Goal: Task Accomplishment & Management: Manage account settings

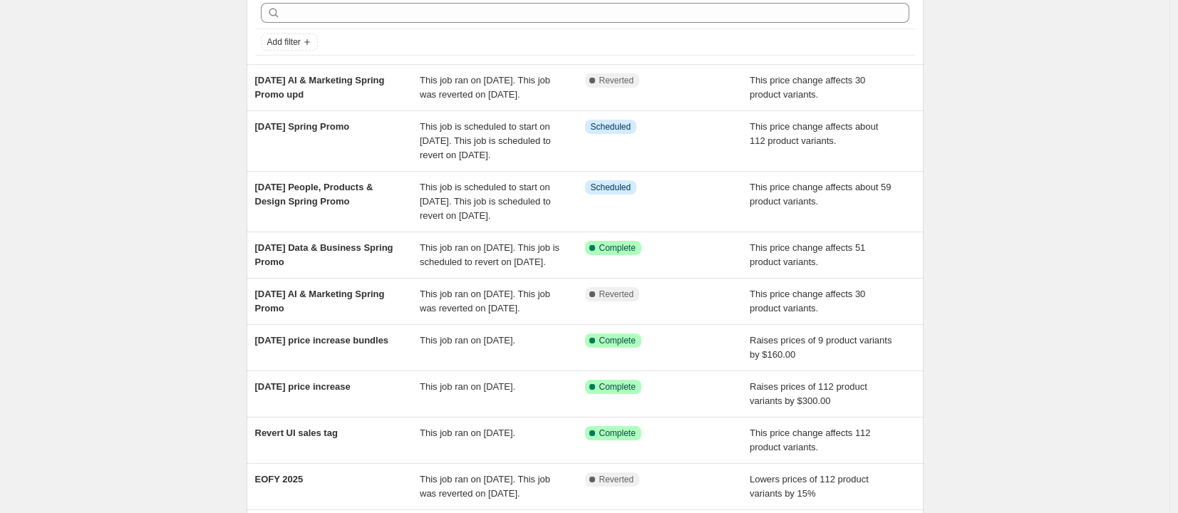
scroll to position [120, 0]
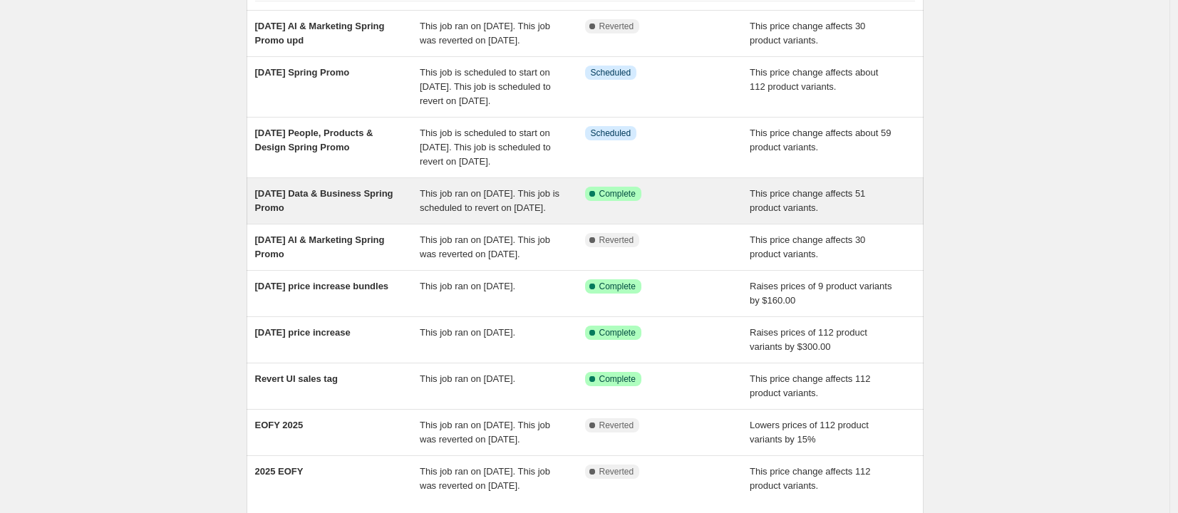
click at [326, 215] on div "[DATE] Data & Business Spring Promo" at bounding box center [337, 201] width 165 height 29
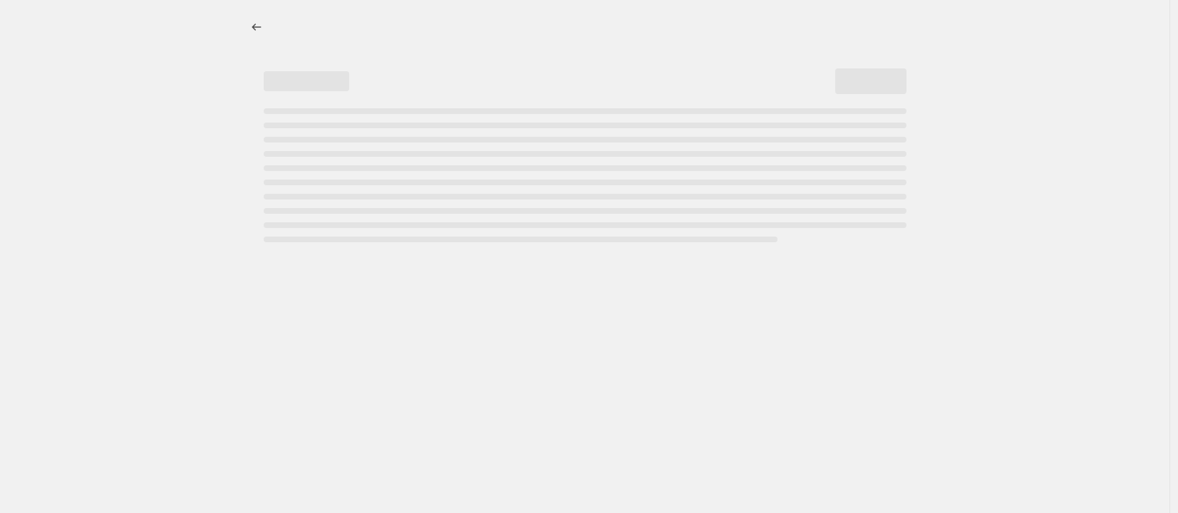
select select "no_change"
select select "remove"
select select "collection"
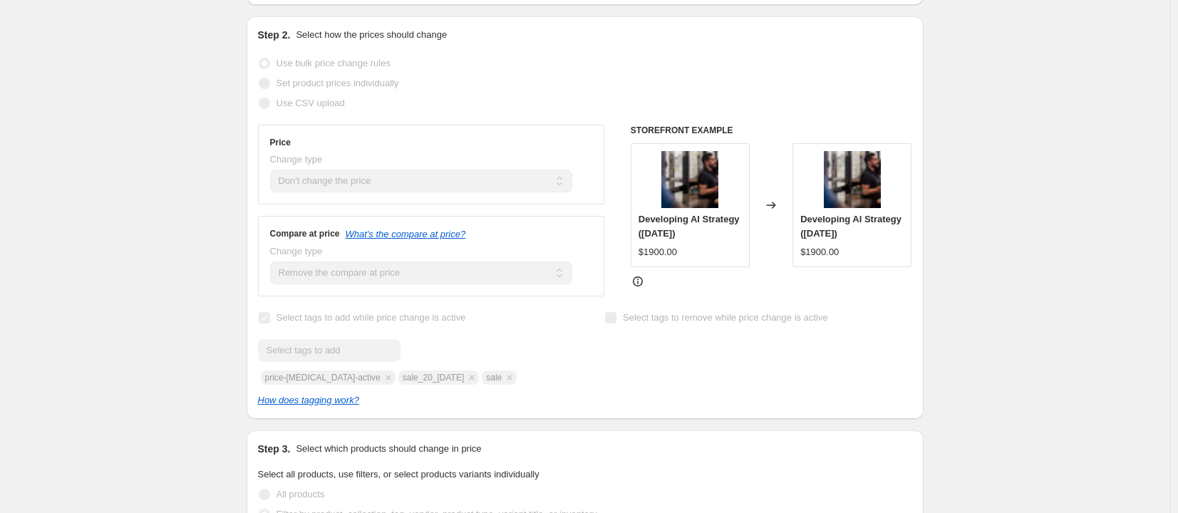
scroll to position [404, 0]
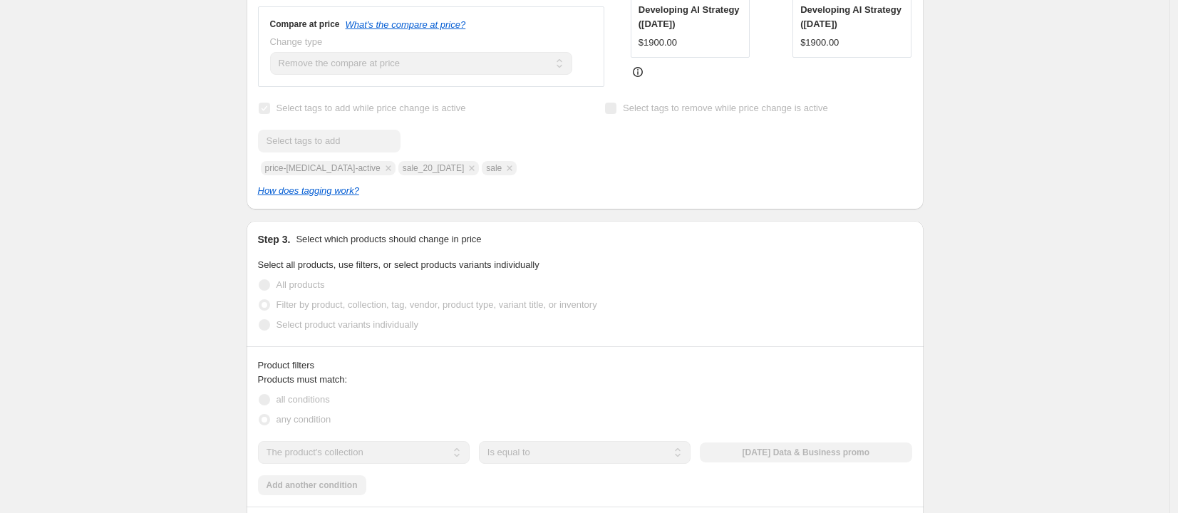
click at [121, 211] on div "29 Sep Data & Business Spring Promo. This page is ready 29 Sep Data & Business …" at bounding box center [585, 434] width 1170 height 1835
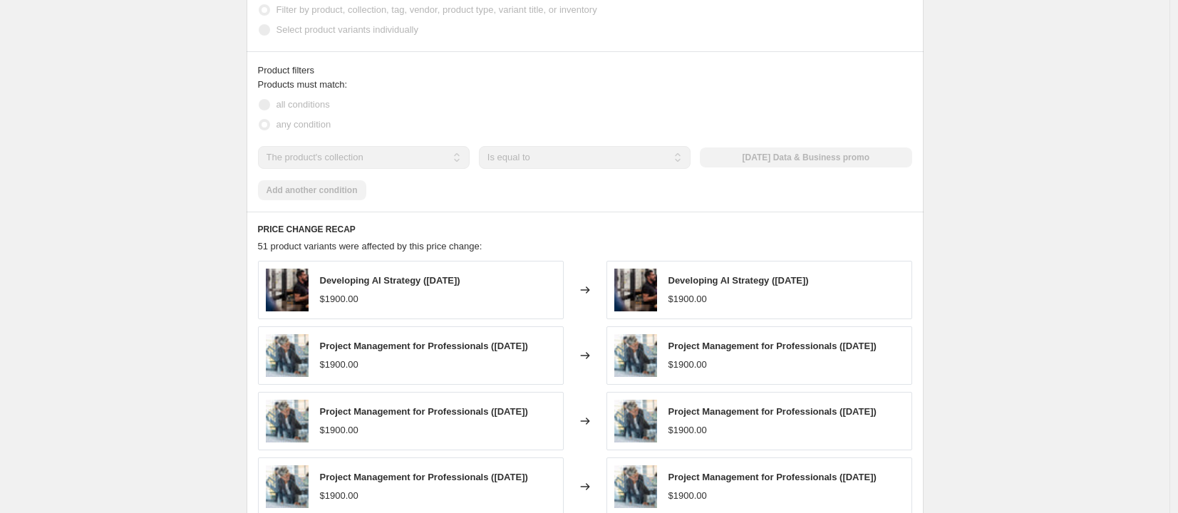
scroll to position [644, 0]
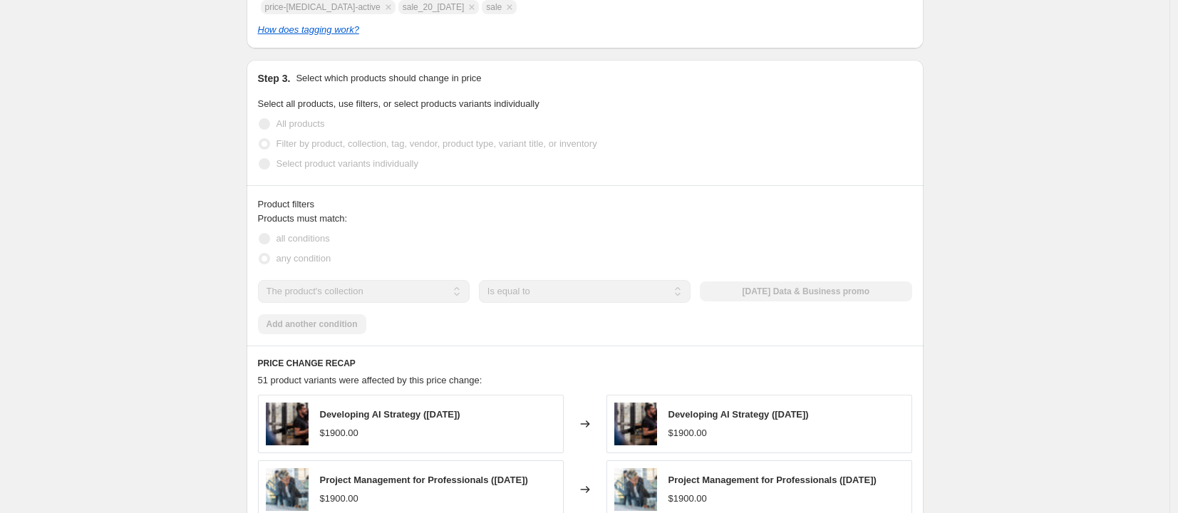
click at [121, 211] on div "29 Sep Data & Business Spring Promo. This page is ready 29 Sep Data & Business …" at bounding box center [585, 273] width 1170 height 1835
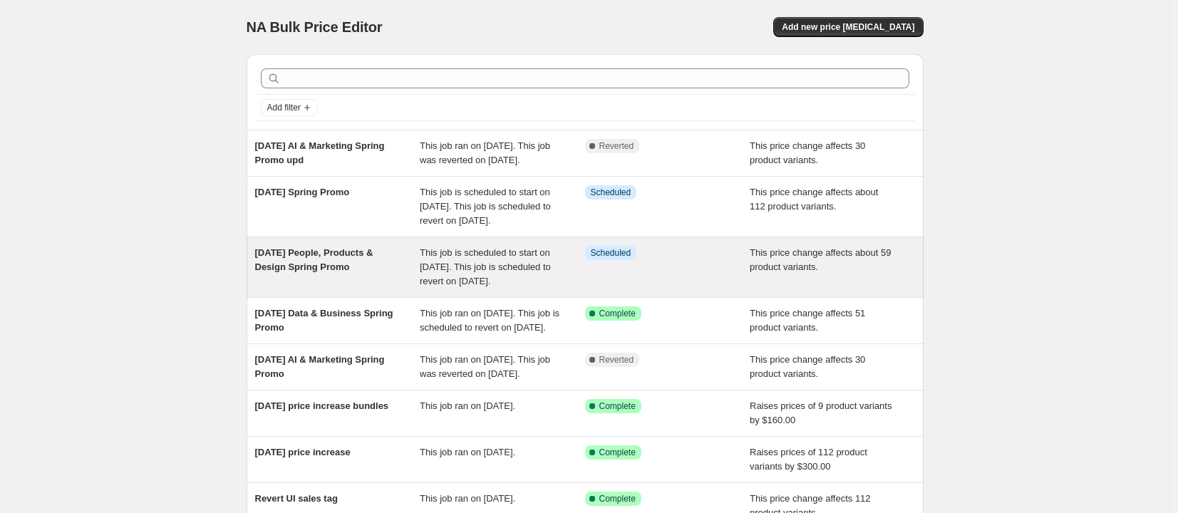
click at [331, 289] on div "[DATE] People, Products & Design Spring Promo" at bounding box center [337, 267] width 165 height 43
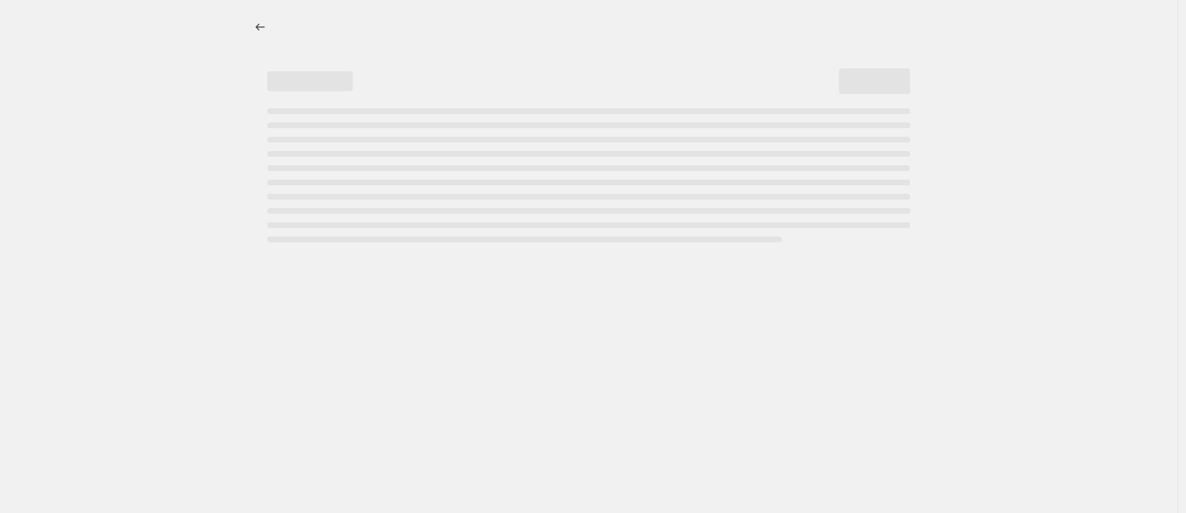
select select "no_change"
select select "remove"
select select "collection"
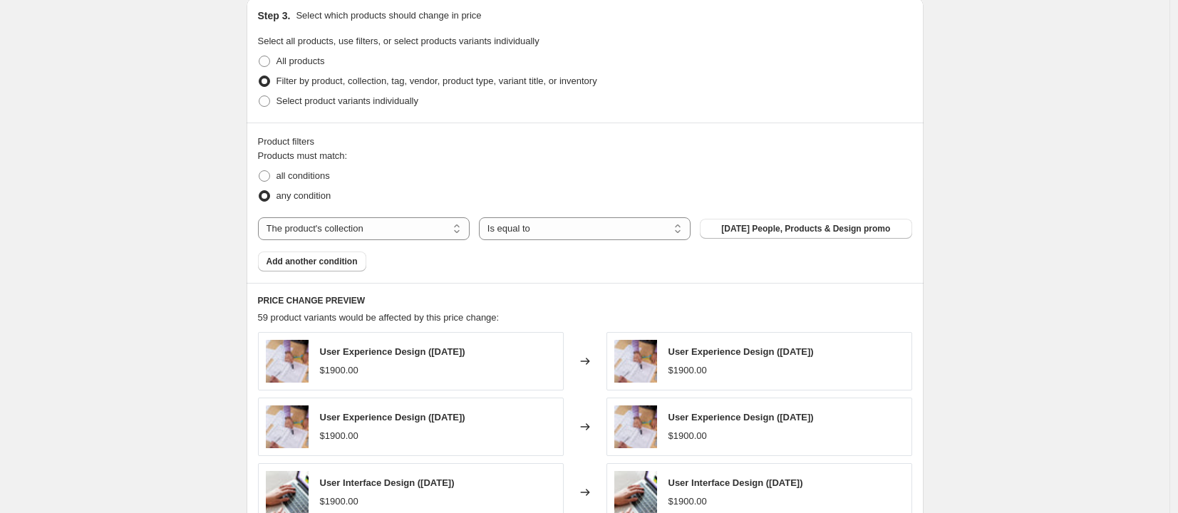
scroll to position [825, 0]
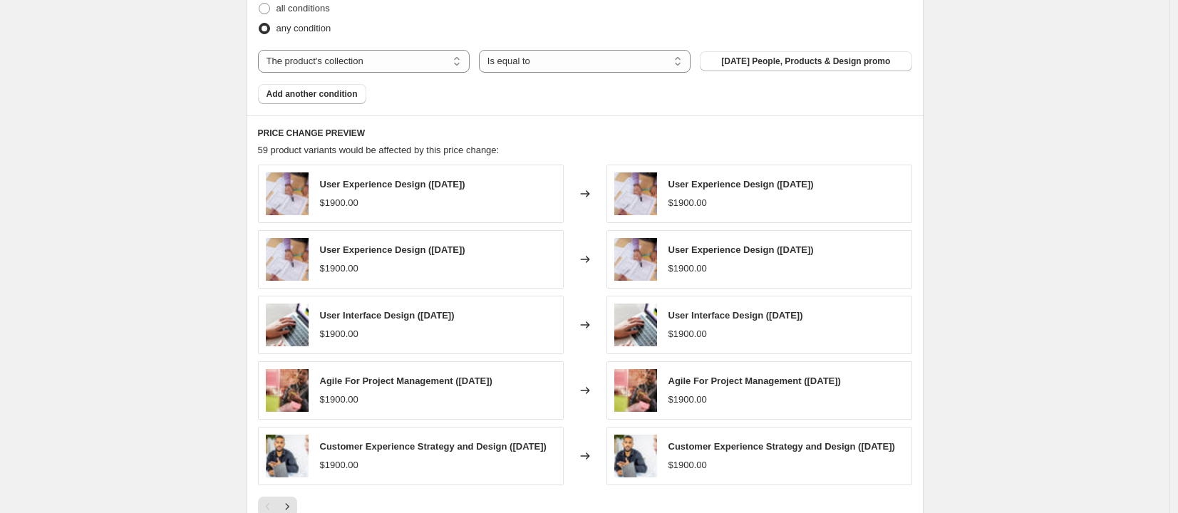
click at [787, 45] on div "Products must match: all conditions any condition The product The product's col…" at bounding box center [585, 42] width 654 height 123
click at [787, 59] on span "6 Oct People, Products & Design promo" at bounding box center [805, 61] width 169 height 11
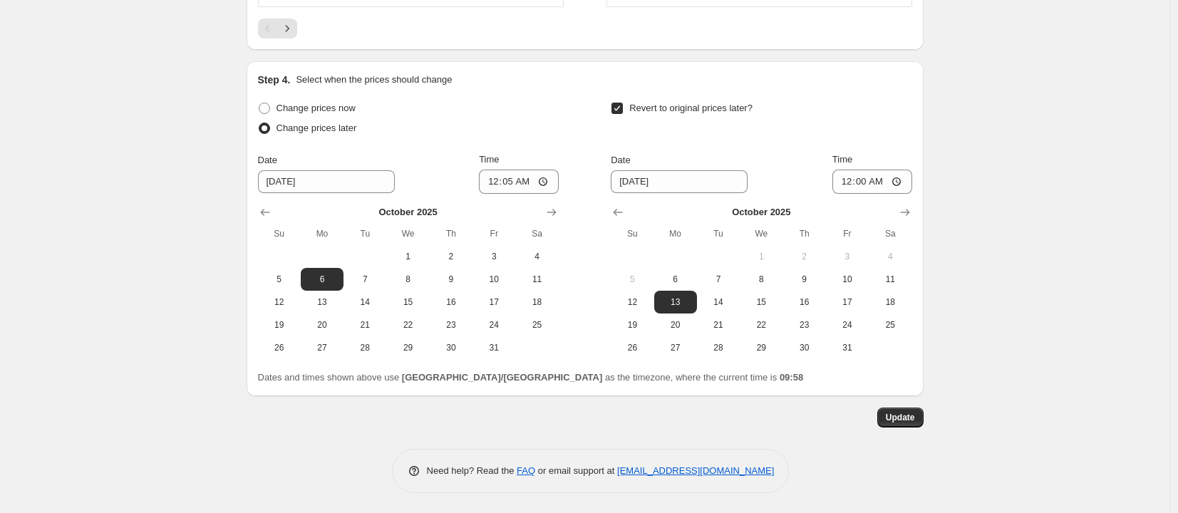
scroll to position [1310, 0]
click at [919, 416] on button "Update" at bounding box center [900, 416] width 46 height 20
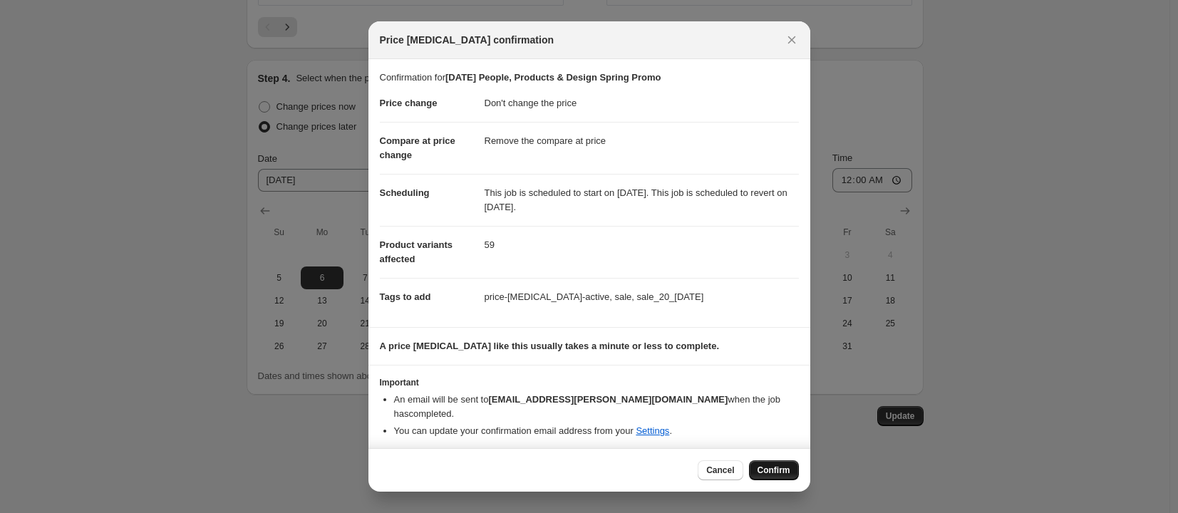
click at [766, 471] on button "Confirm" at bounding box center [774, 470] width 50 height 20
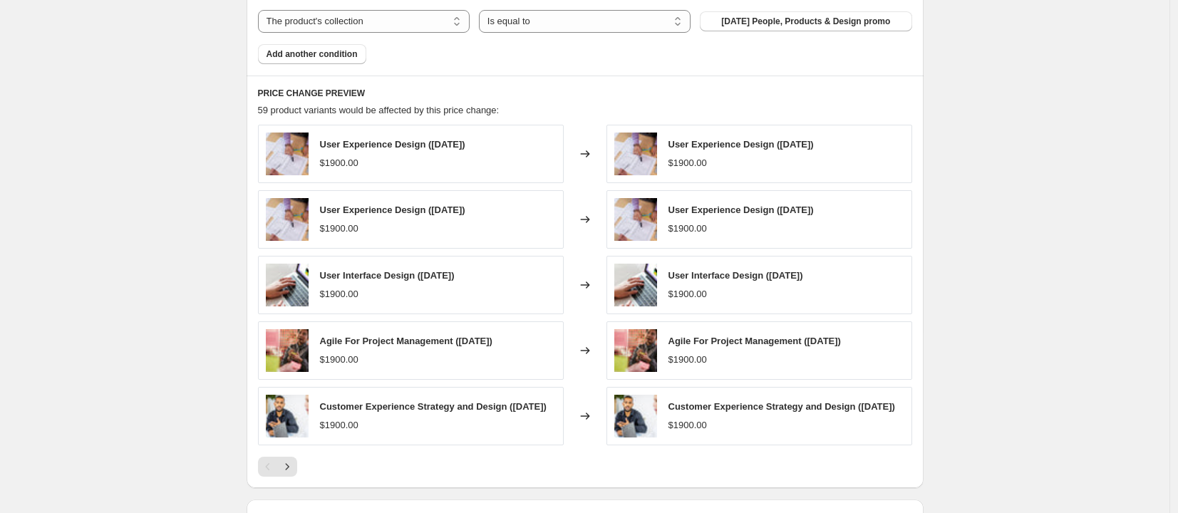
scroll to position [854, 0]
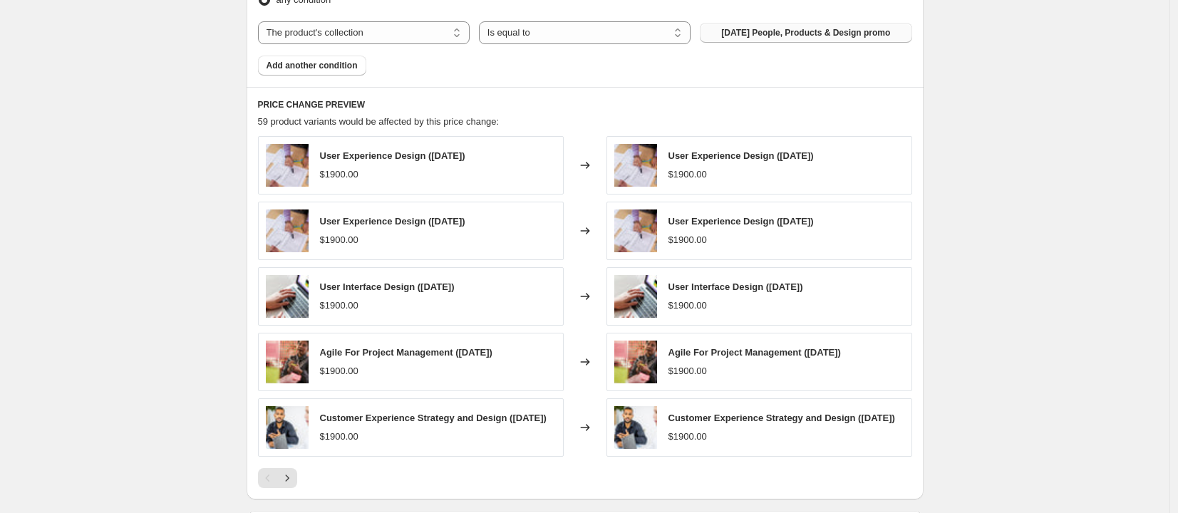
click at [828, 40] on button "6 Oct People, Products & Design promo" at bounding box center [806, 33] width 212 height 20
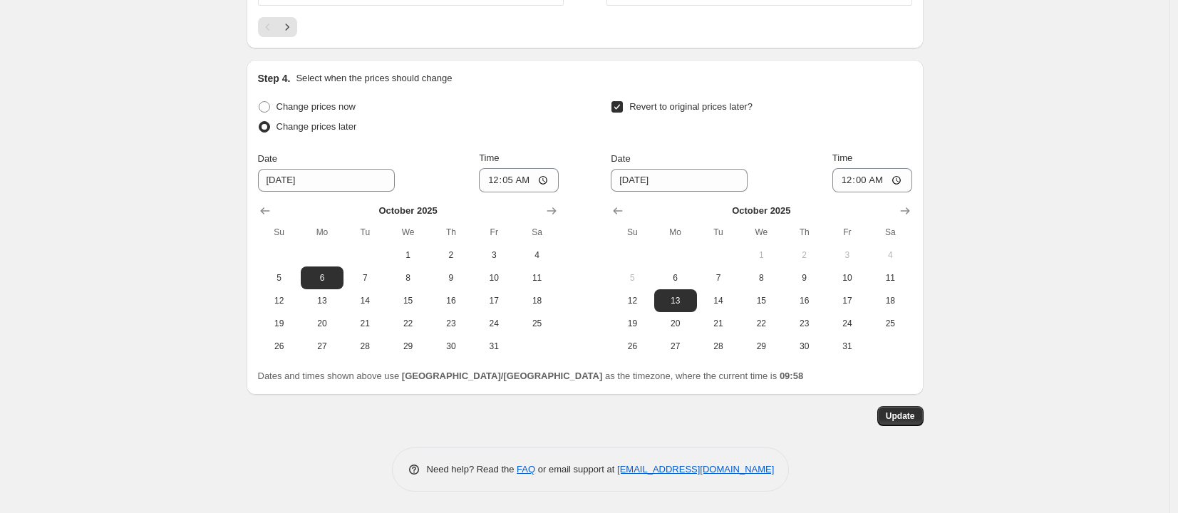
scroll to position [1321, 0]
click at [919, 413] on button "Update" at bounding box center [900, 416] width 46 height 20
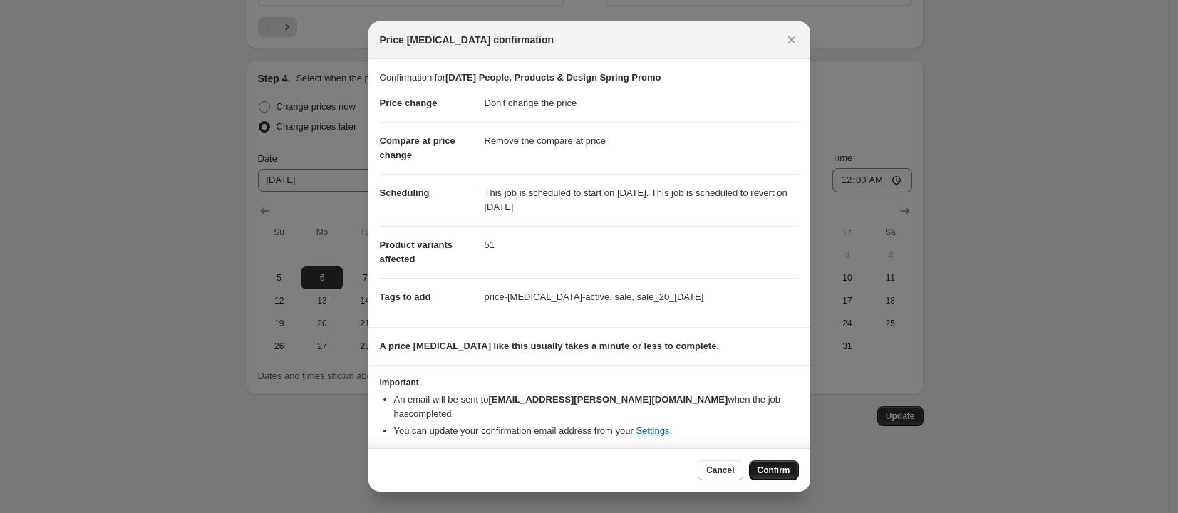
click at [775, 460] on button "Confirm" at bounding box center [774, 470] width 50 height 20
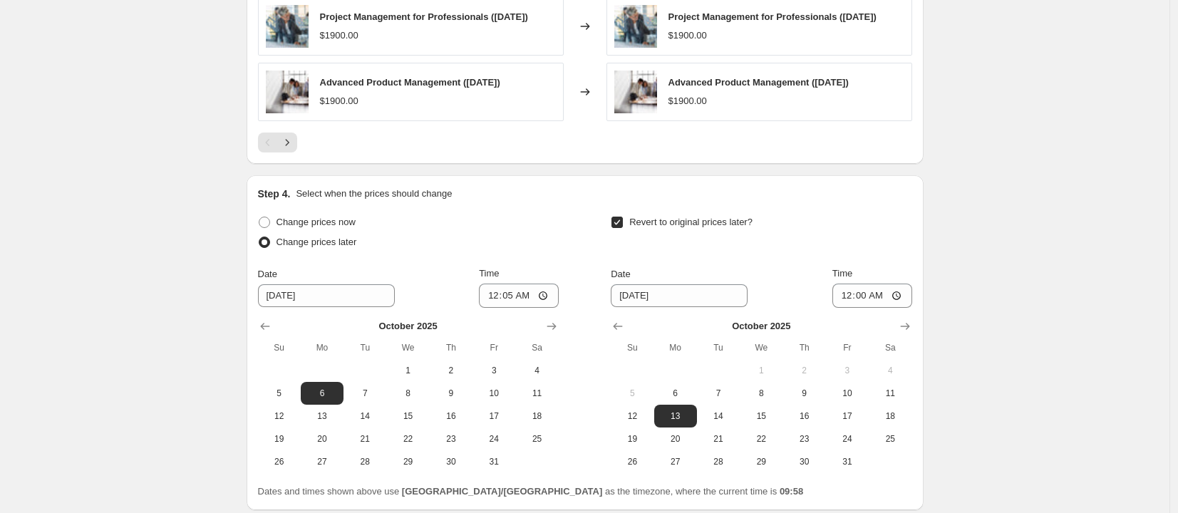
scroll to position [530, 0]
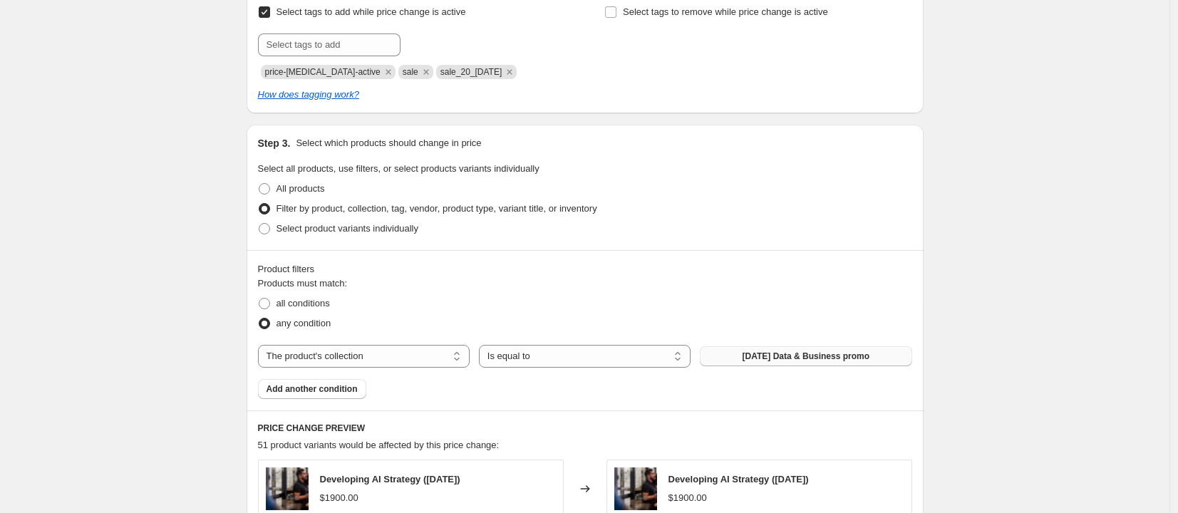
click at [870, 359] on span "29 Sep Data & Business promo" at bounding box center [806, 356] width 127 height 11
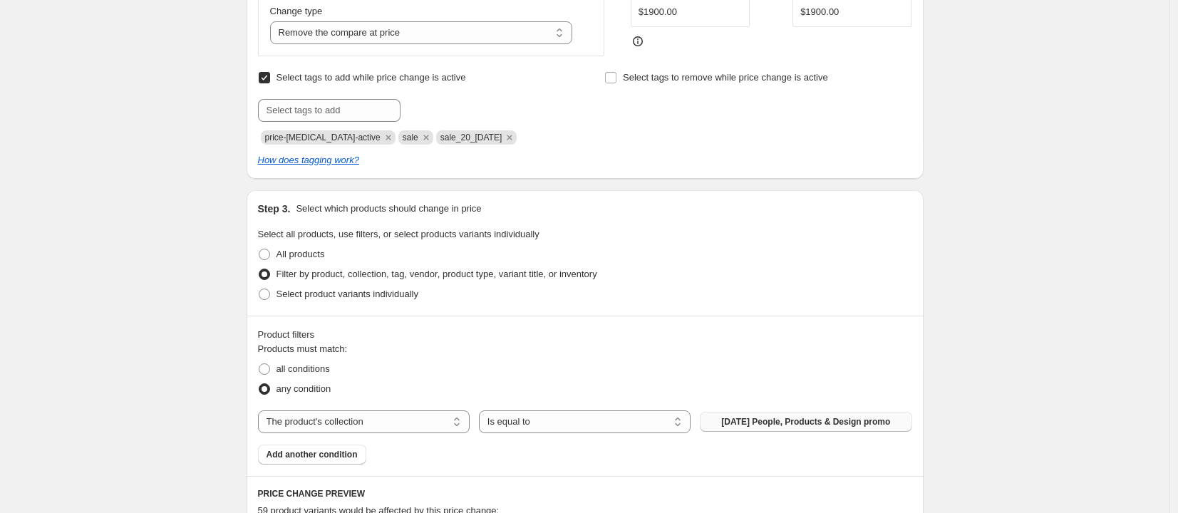
scroll to position [743, 0]
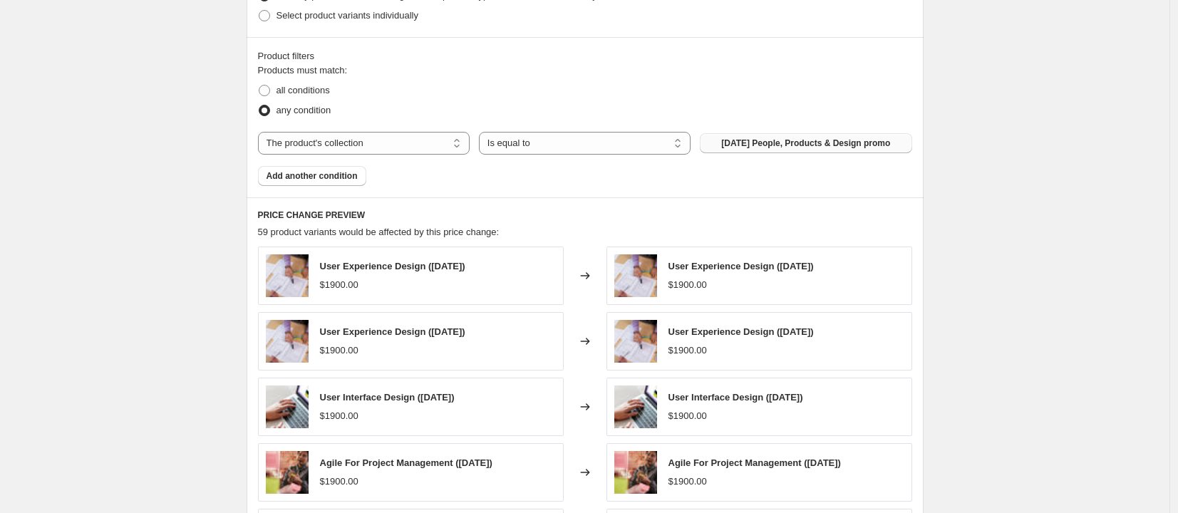
click at [871, 153] on button "6 Oct People, Products & Design promo" at bounding box center [806, 143] width 212 height 20
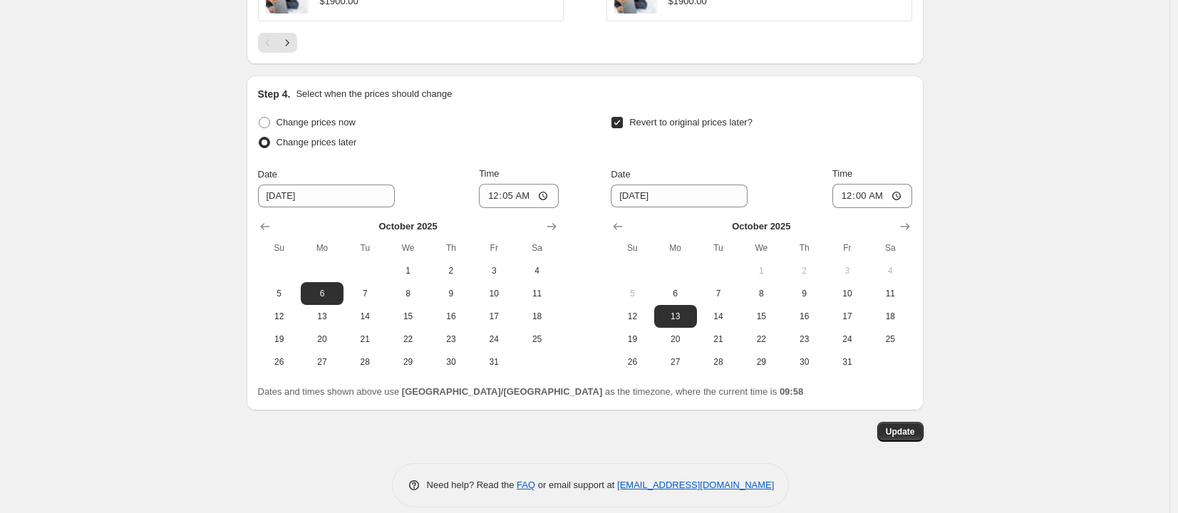
scroll to position [1310, 0]
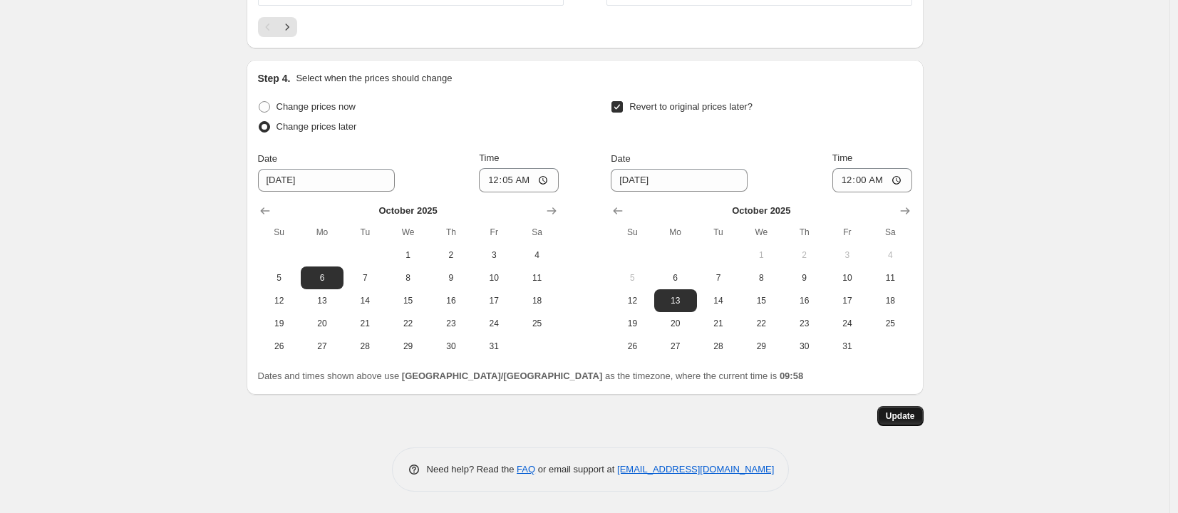
click at [903, 413] on span "Update" at bounding box center [900, 416] width 29 height 11
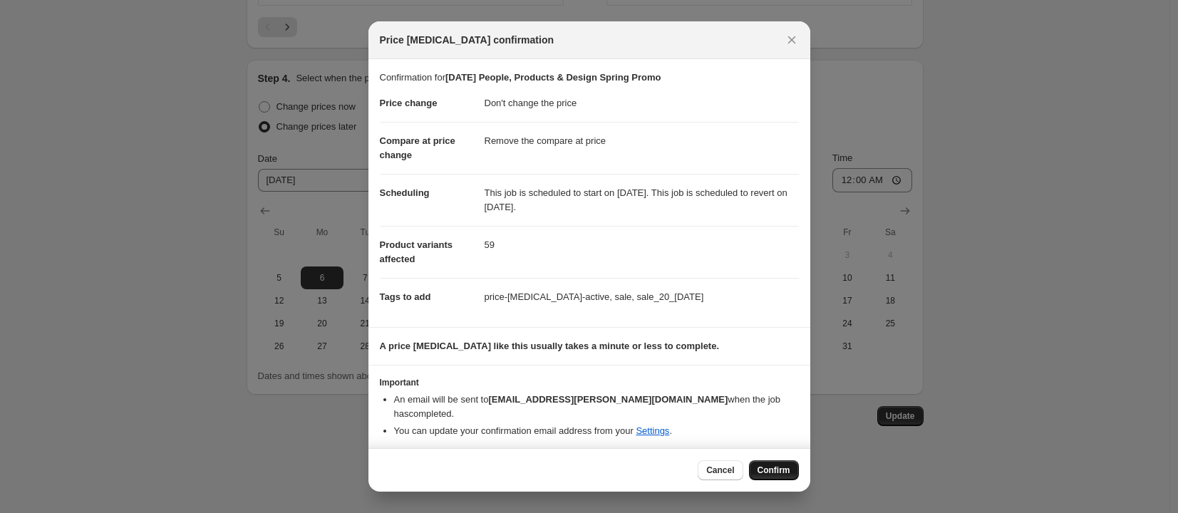
click at [797, 468] on button "Confirm" at bounding box center [774, 470] width 50 height 20
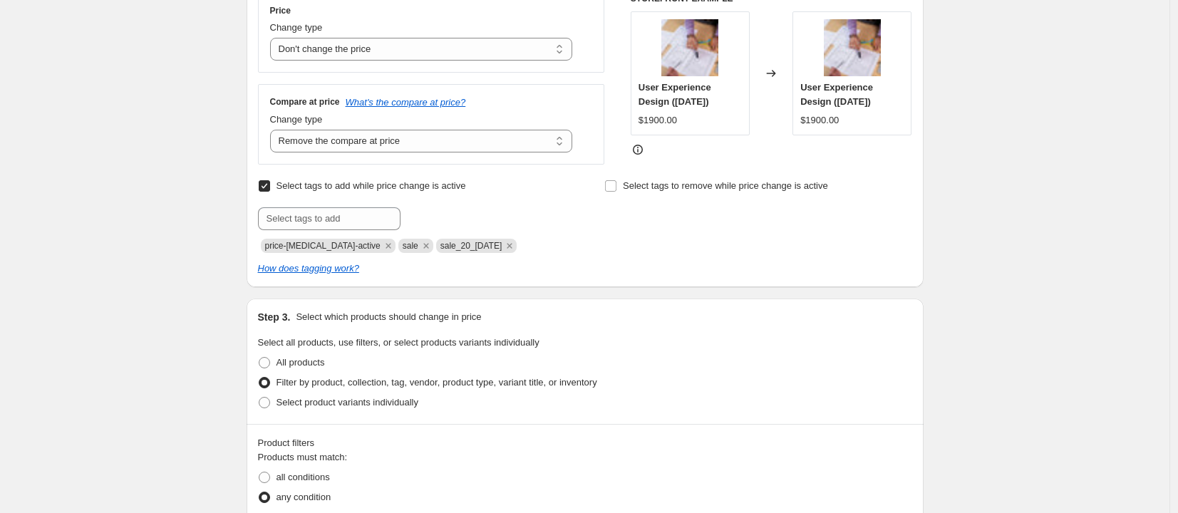
scroll to position [0, 0]
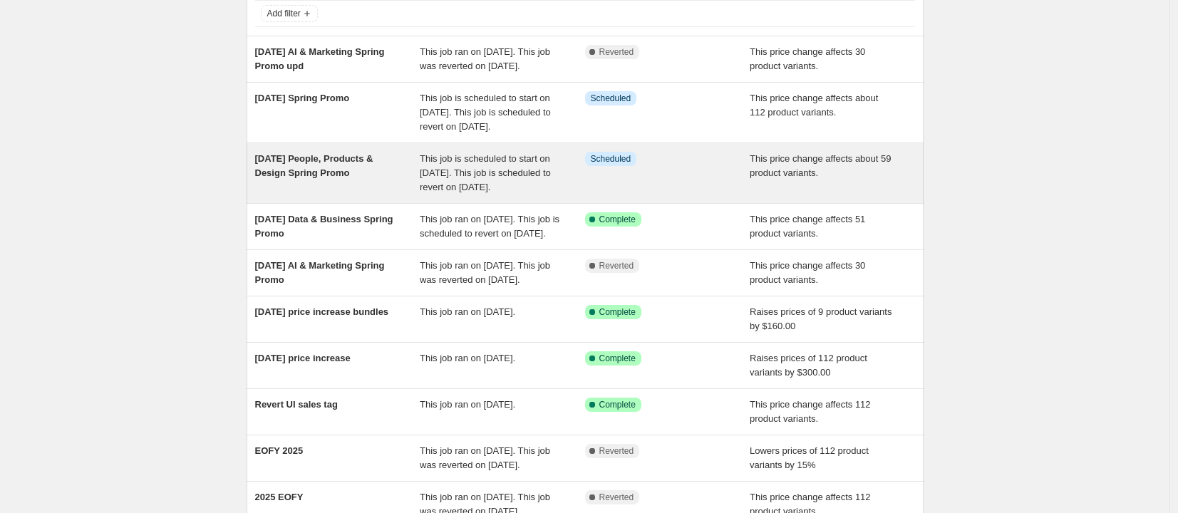
scroll to position [103, 0]
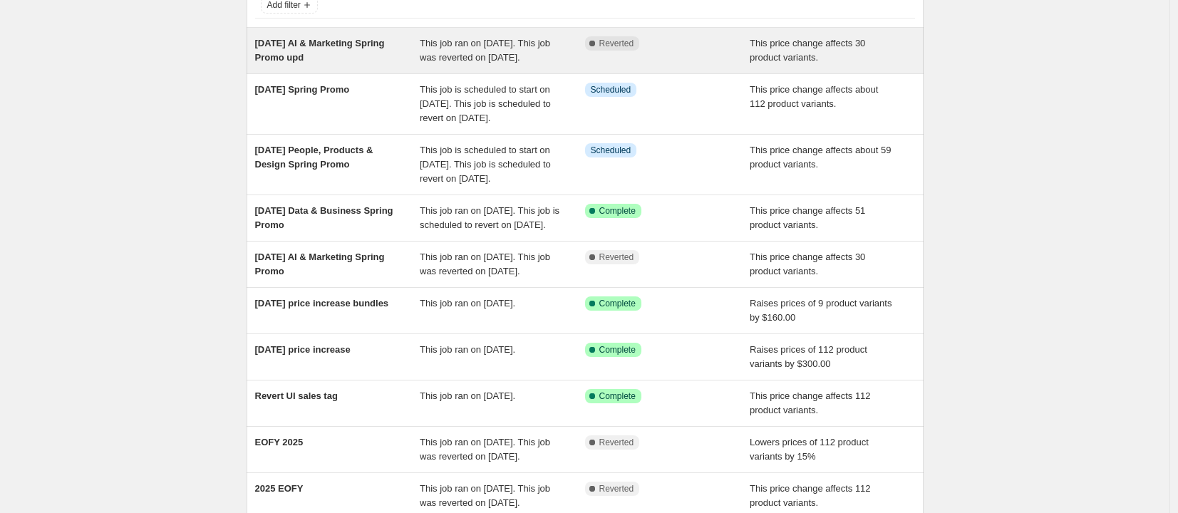
click at [301, 43] on span "[DATE] AI & Marketing Spring Promo upd" at bounding box center [320, 50] width 130 height 25
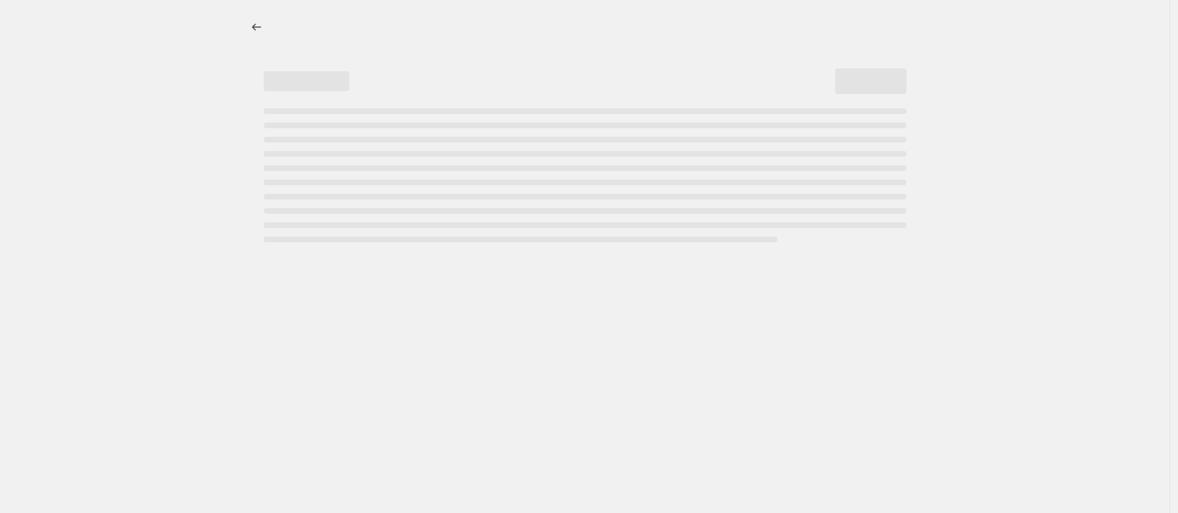
select select "no_change"
select select "remove"
select select "collection"
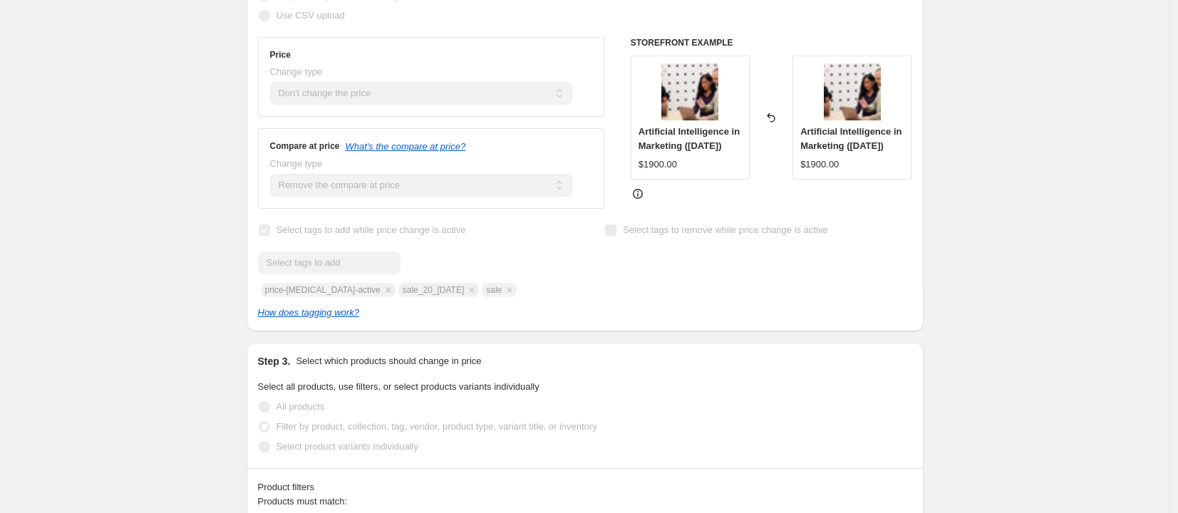
scroll to position [316, 0]
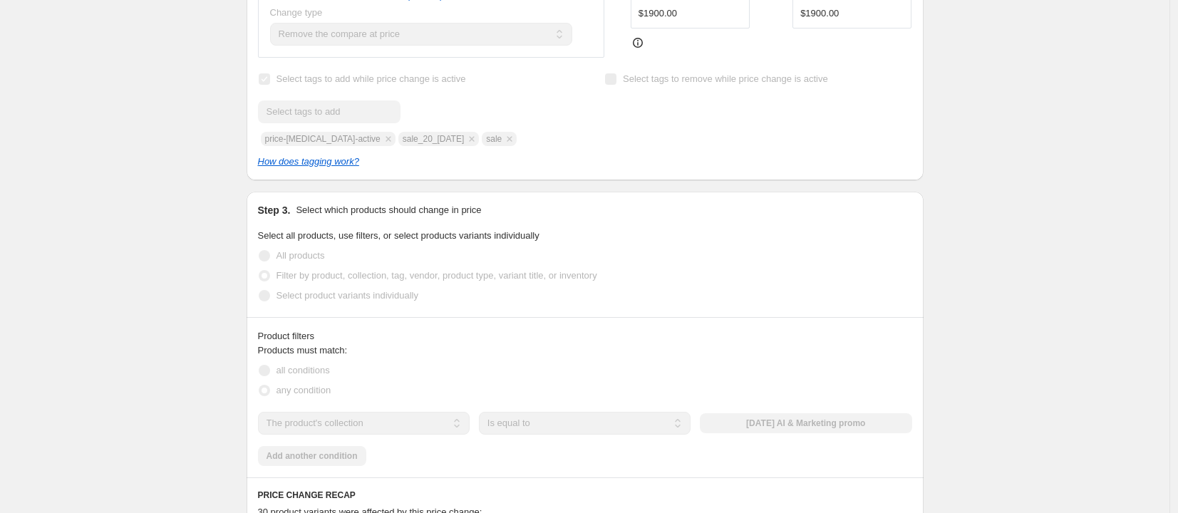
scroll to position [403, 0]
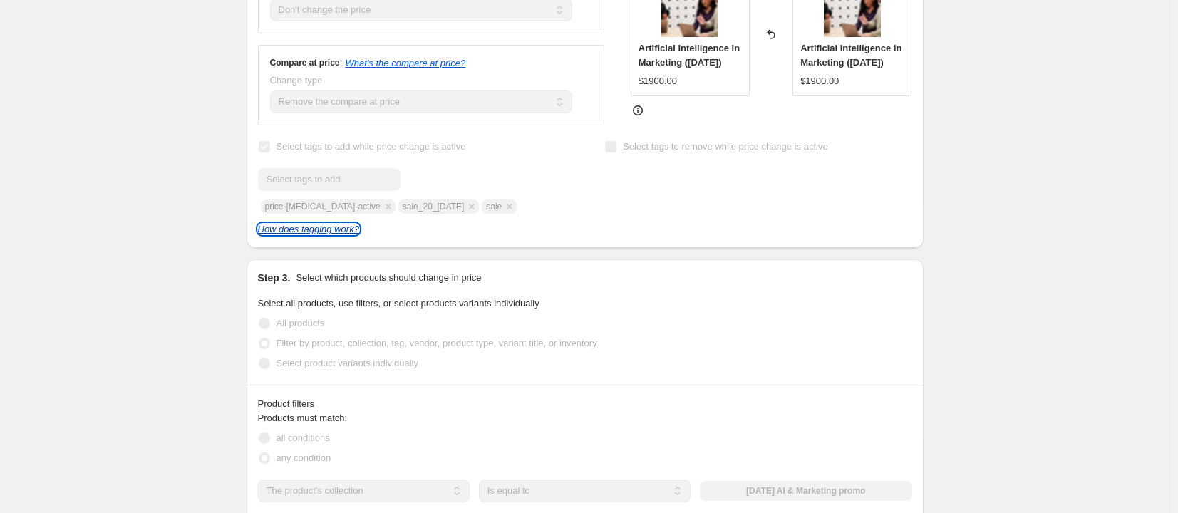
click at [359, 234] on icon "How does tagging work?" at bounding box center [308, 229] width 101 height 11
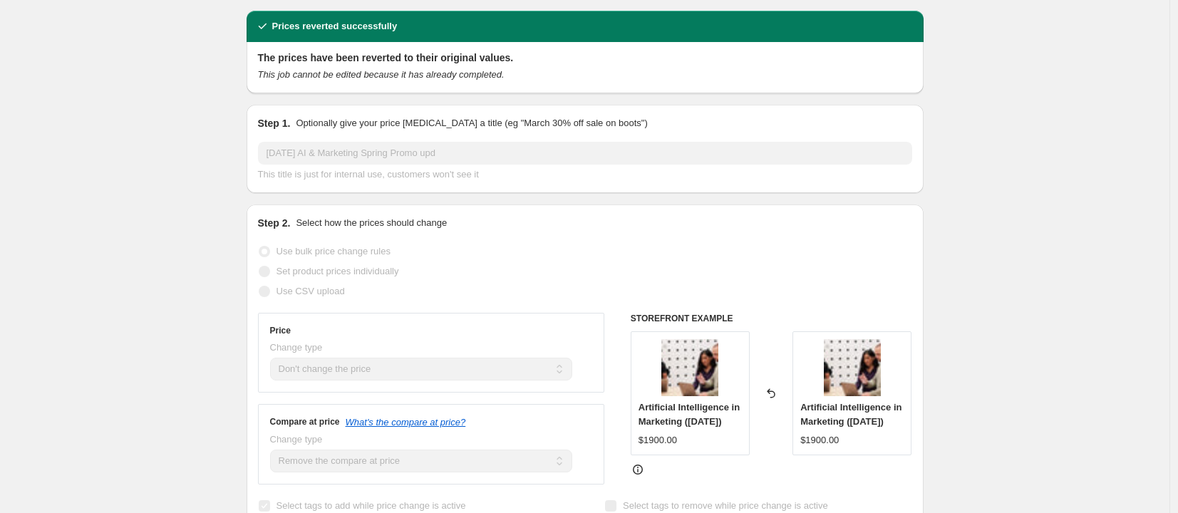
scroll to position [0, 0]
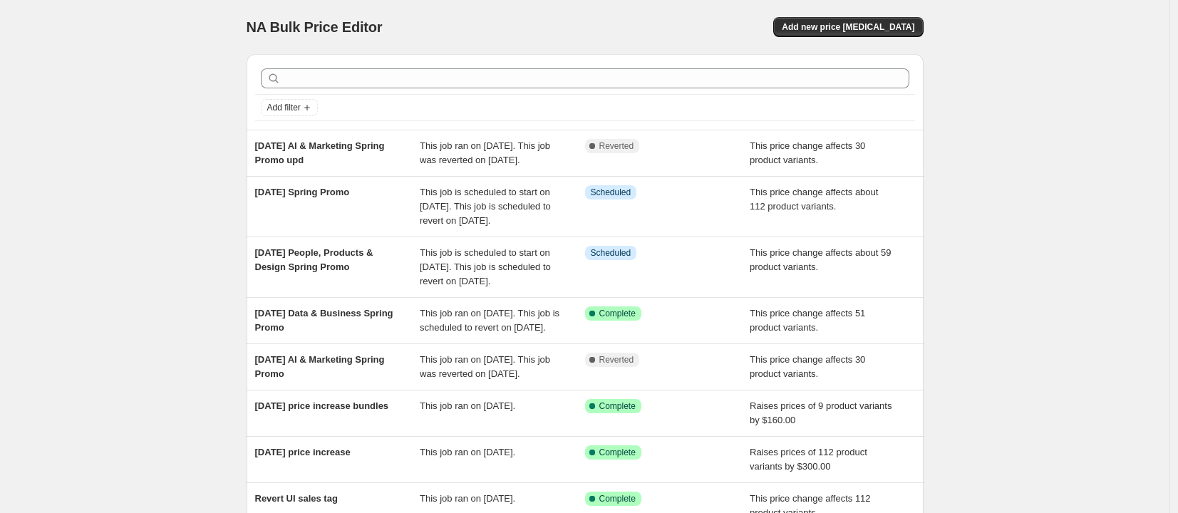
scroll to position [3, 0]
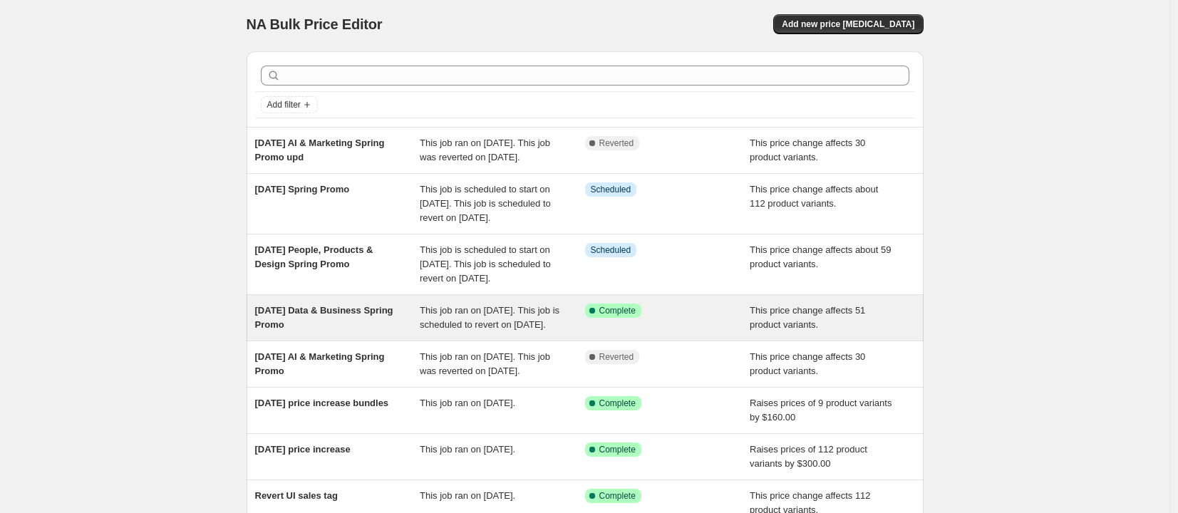
click at [333, 330] on span "[DATE] Data & Business Spring Promo" at bounding box center [324, 317] width 138 height 25
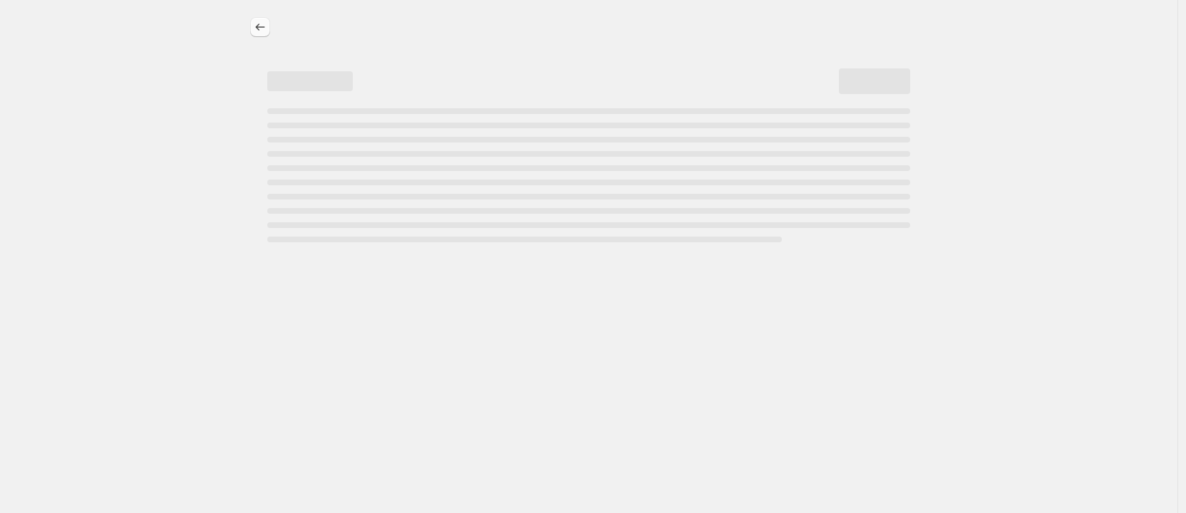
select select "no_change"
select select "remove"
select select "collection"
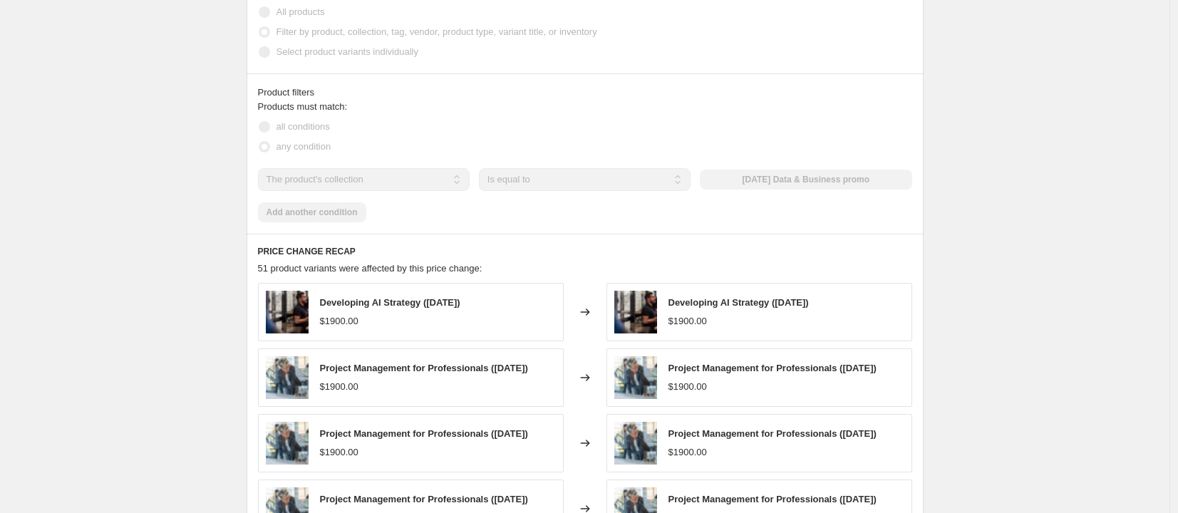
scroll to position [634, 0]
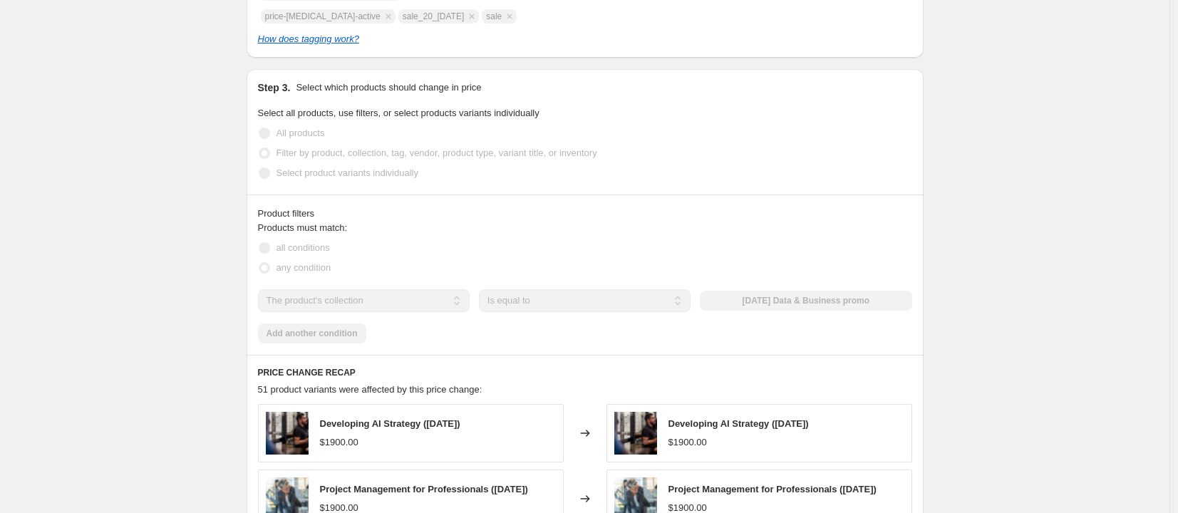
click at [116, 163] on div "29 Sep Data & Business Spring Promo. This page is ready 29 Sep Data & Business …" at bounding box center [585, 283] width 1170 height 1835
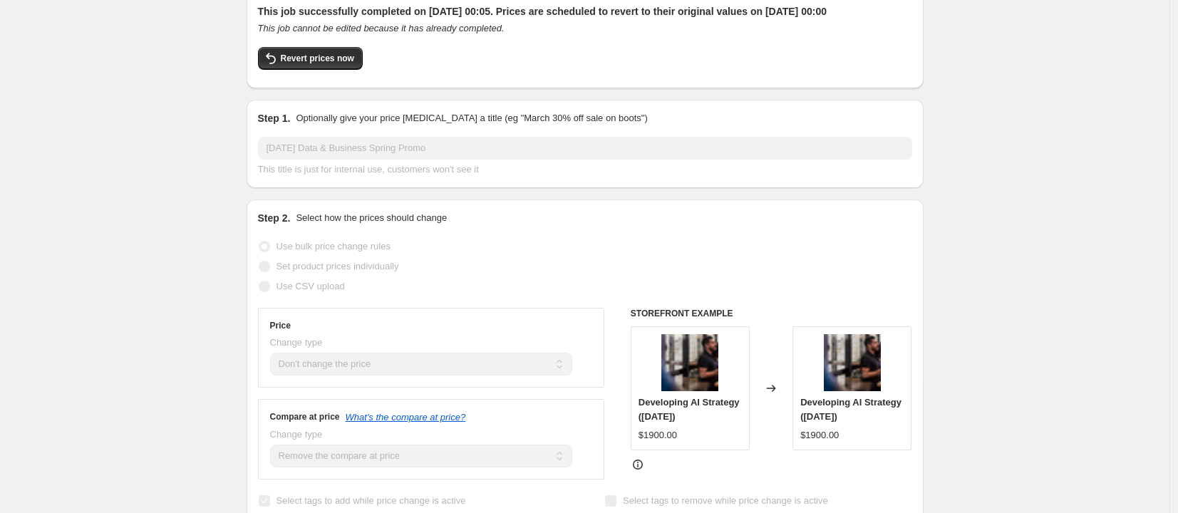
scroll to position [0, 0]
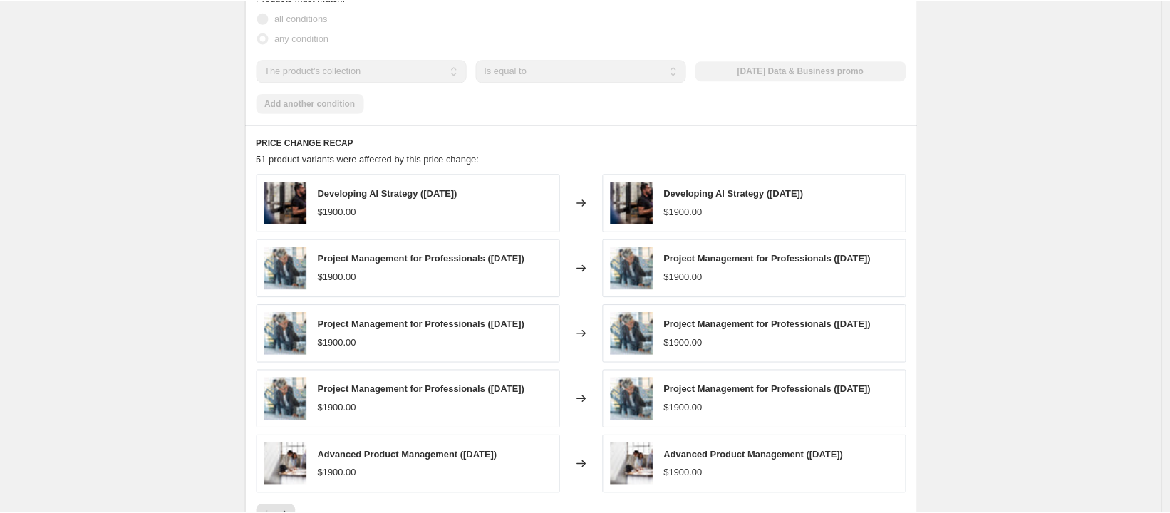
scroll to position [1041, 0]
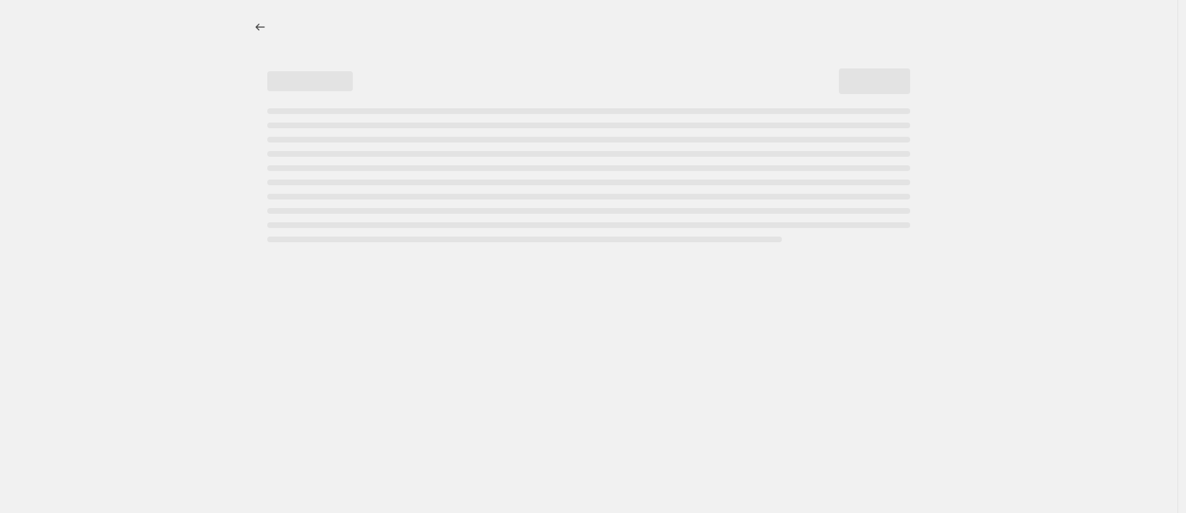
select select "no_change"
select select "remove"
select select "collection"
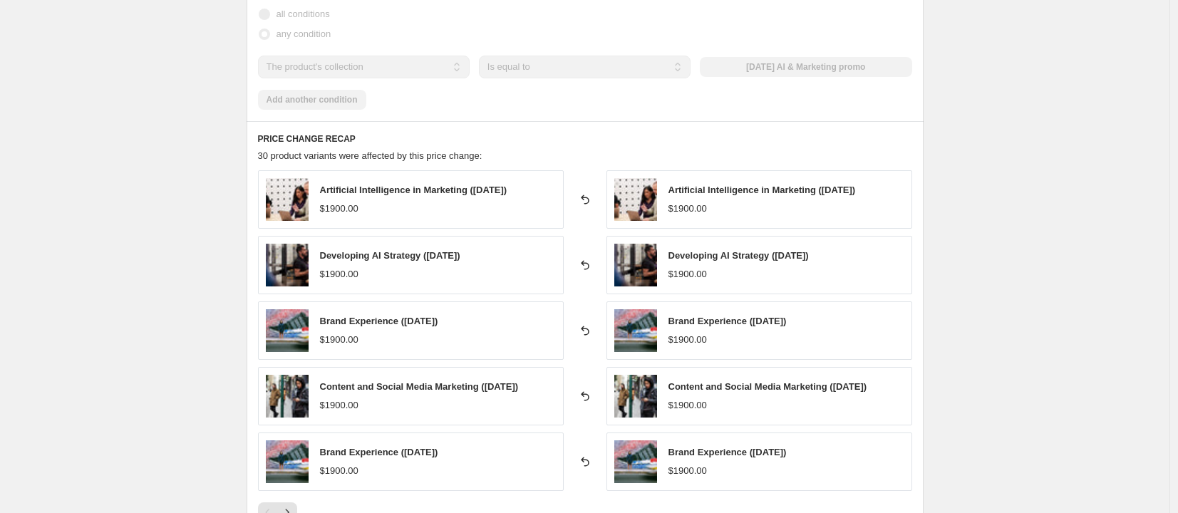
scroll to position [942, 0]
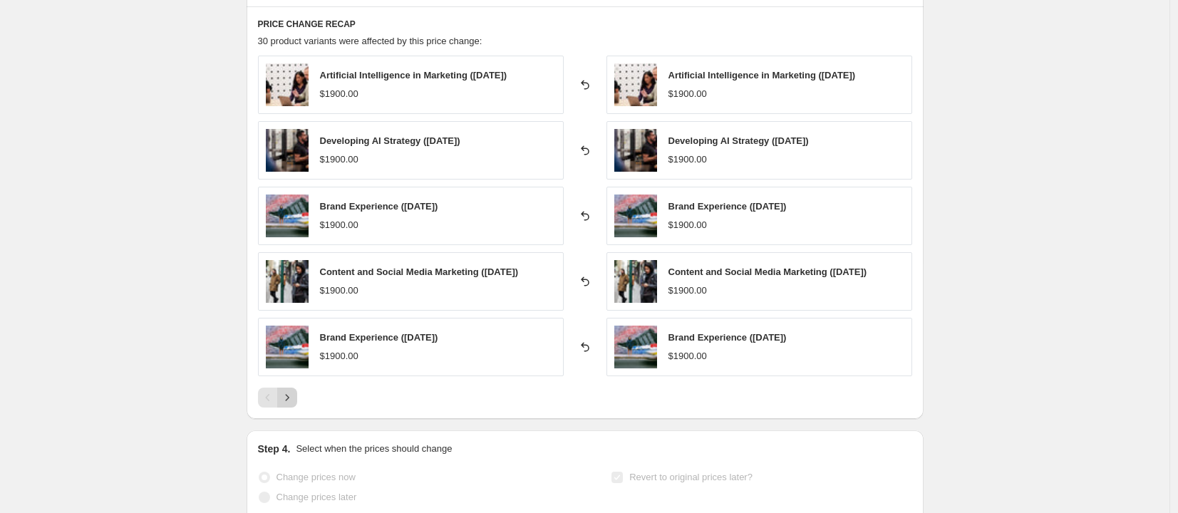
click at [293, 405] on icon "Next" at bounding box center [287, 398] width 14 height 14
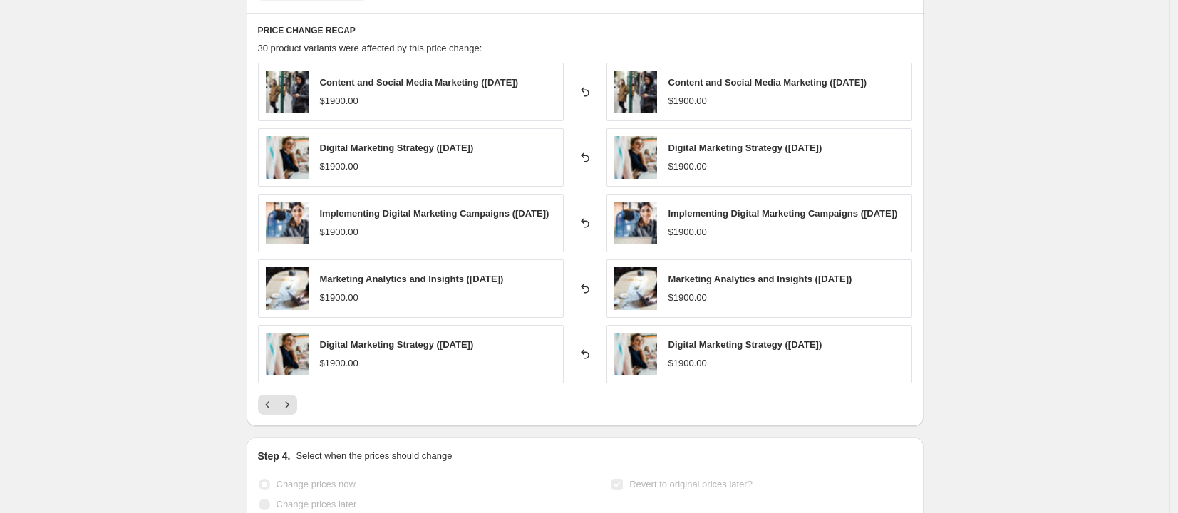
click at [301, 407] on div at bounding box center [585, 405] width 654 height 20
click at [297, 407] on button "Next" at bounding box center [287, 405] width 20 height 20
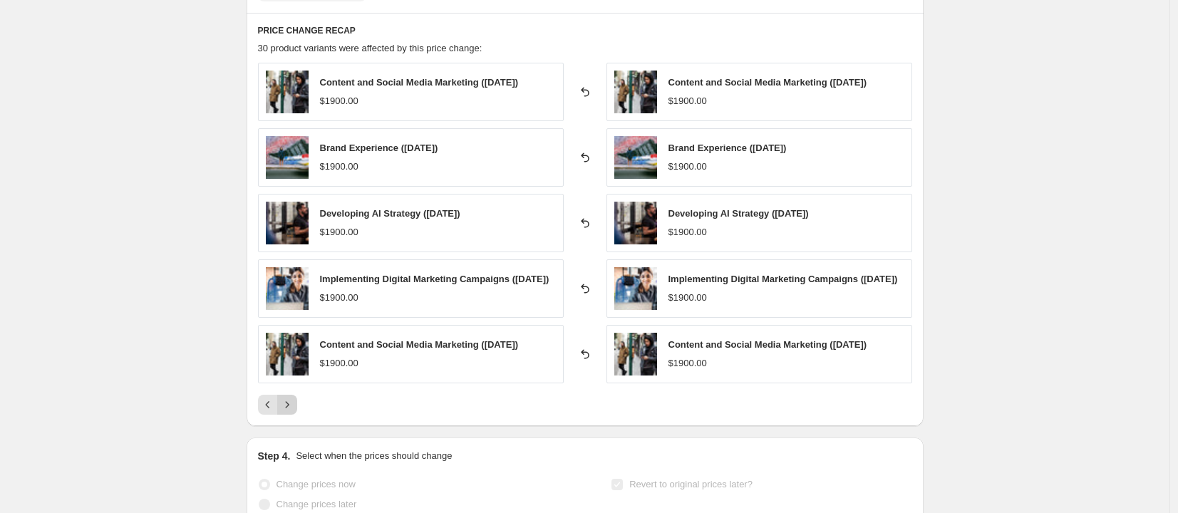
click at [297, 407] on button "Next" at bounding box center [287, 405] width 20 height 20
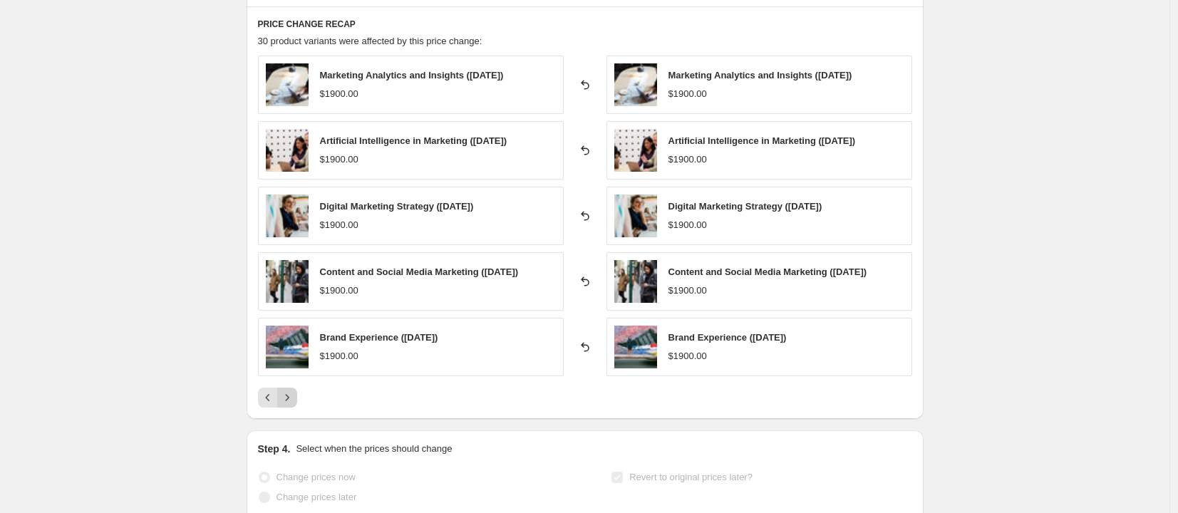
click at [297, 407] on button "Next" at bounding box center [287, 398] width 20 height 20
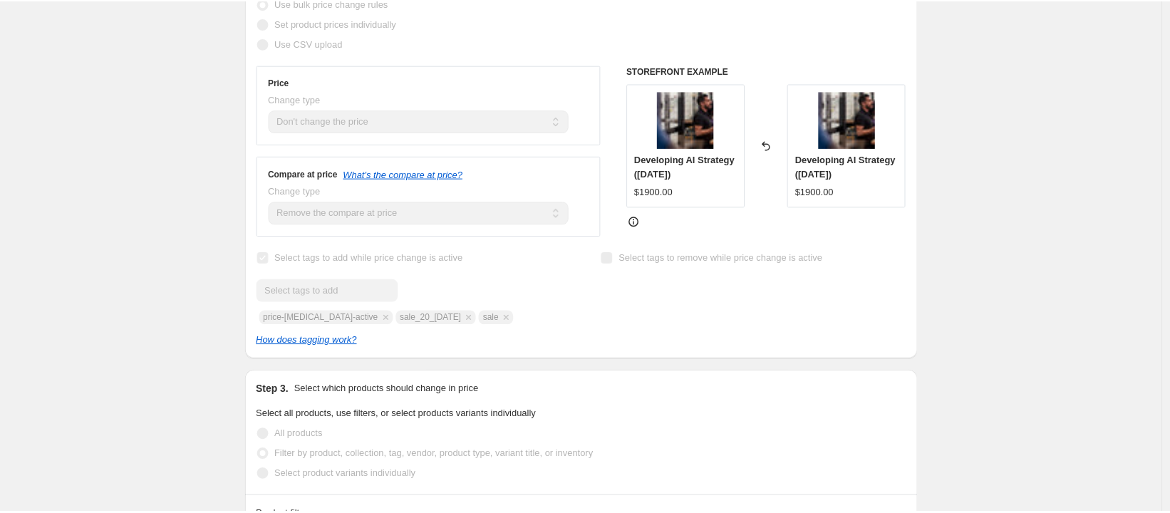
scroll to position [222, 0]
